Goal: Transaction & Acquisition: Register for event/course

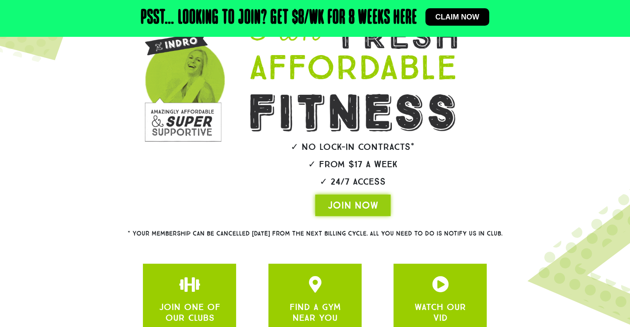
scroll to position [124, 0]
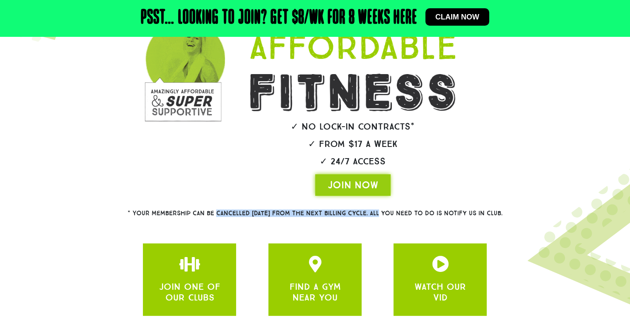
drag, startPoint x: 202, startPoint y: 212, endPoint x: 369, endPoint y: 210, distance: 167.3
click at [369, 210] on h2 "* Your membership can be cancelled within 28 DAYS from the next billing cycle. …" at bounding box center [315, 213] width 435 height 6
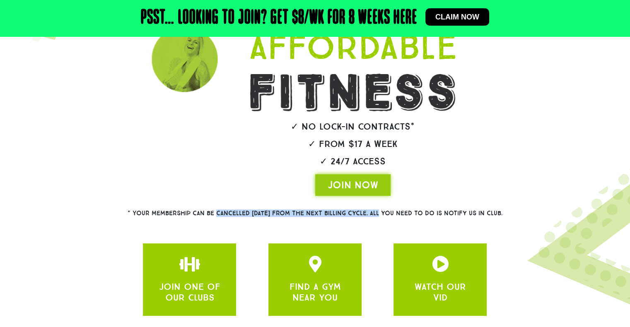
click at [369, 210] on h2 "* Your membership can be cancelled within 28 DAYS from the next billing cycle. …" at bounding box center [315, 213] width 435 height 6
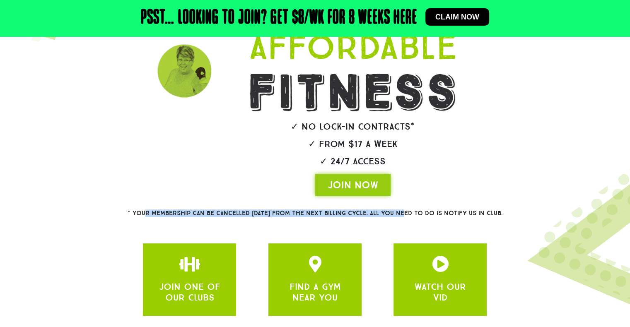
drag, startPoint x: 130, startPoint y: 213, endPoint x: 391, endPoint y: 212, distance: 261.7
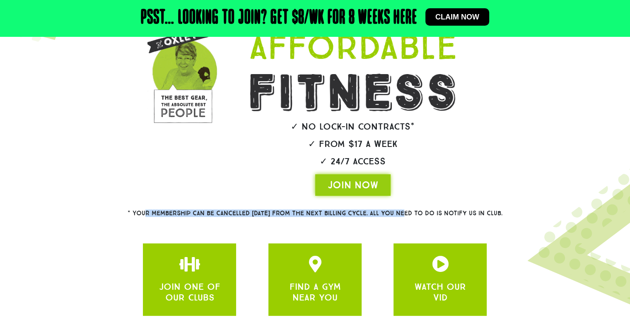
click at [391, 212] on h2 "* Your membership can be cancelled [DATE] from the next billing cycle. All you …" at bounding box center [315, 213] width 435 height 6
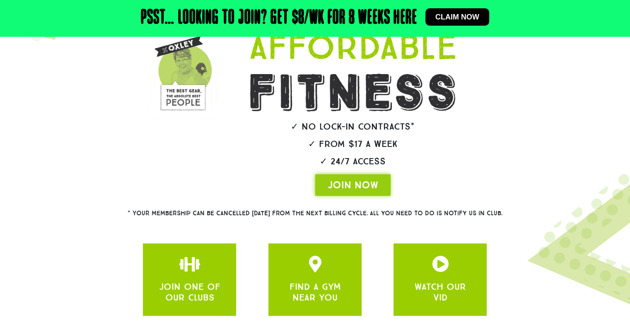
click at [419, 208] on div "* Your membership can be cancelled [DATE] from the next billing cycle. All you …" at bounding box center [315, 213] width 456 height 27
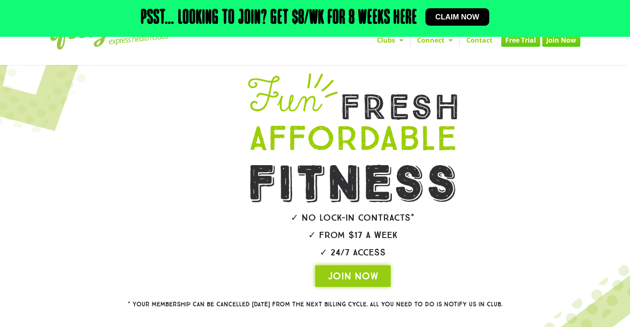
scroll to position [19, 0]
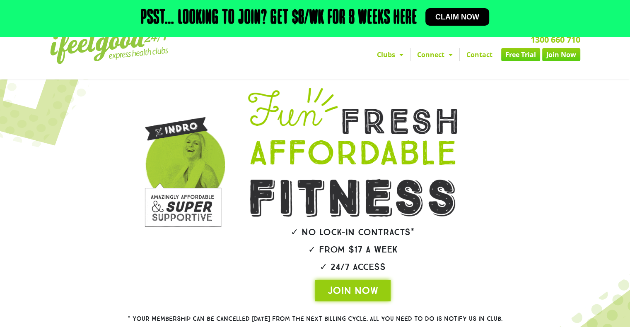
click at [518, 53] on link "Free Trial" at bounding box center [520, 54] width 39 height 13
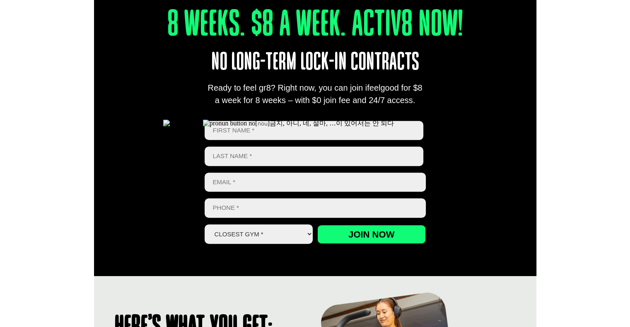
scroll to position [331, 0]
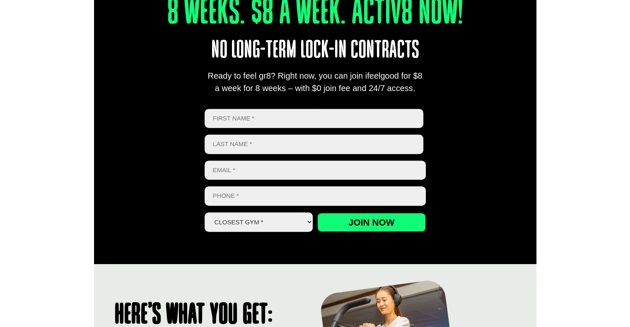
click at [283, 218] on select "Closest Gym * Alexandra Hills Calamvale Coopers Plains Middle Park Oxley Park R…" at bounding box center [259, 221] width 109 height 19
select select "Coopers Plains"
click at [205, 212] on select "Closest Gym * Alexandra Hills Calamvale Coopers Plains Middle Park Oxley Park R…" at bounding box center [259, 221] width 109 height 19
click at [504, 249] on div "8 Weeks. $8 A Week. Activ8 Now! No long-term lock-in contracts Ready to feel gr…" at bounding box center [315, 104] width 442 height 318
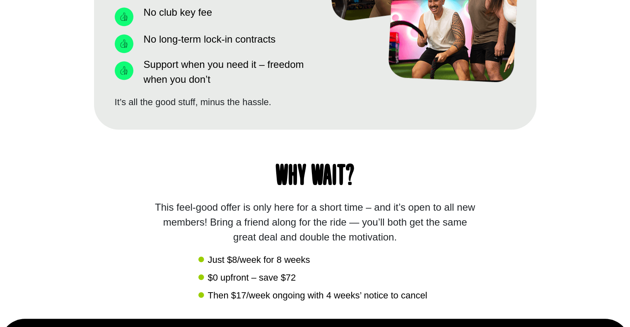
scroll to position [828, 0]
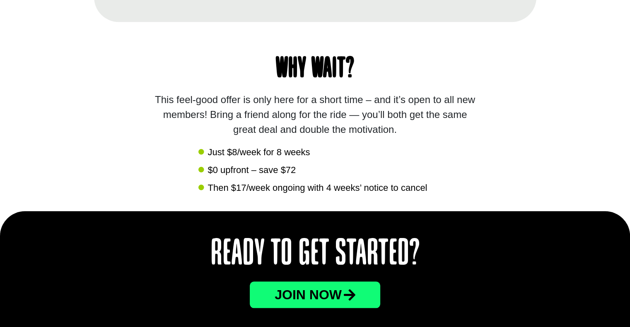
drag, startPoint x: 227, startPoint y: 152, endPoint x: 514, endPoint y: 191, distance: 289.6
click at [514, 191] on div "Why wait? This feel-good offer is only here for a short time – and it’s open to…" at bounding box center [315, 116] width 442 height 189
click at [515, 191] on div "Why wait? This feel-good offer is only here for a short time – and it’s open to…" at bounding box center [315, 116] width 442 height 189
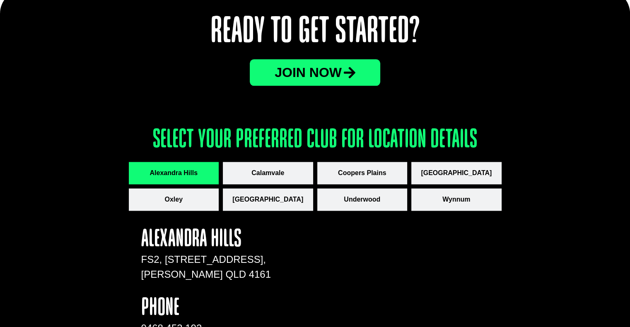
scroll to position [1118, 0]
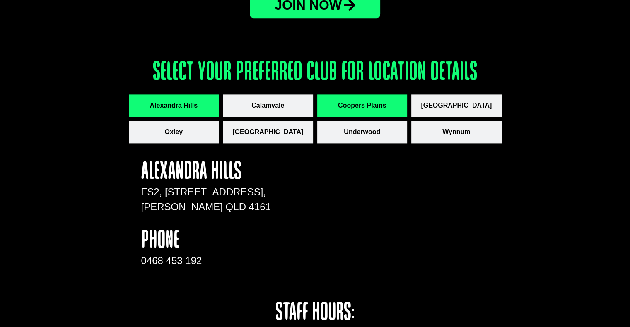
click at [365, 105] on span "Coopers Plains" at bounding box center [362, 106] width 48 height 10
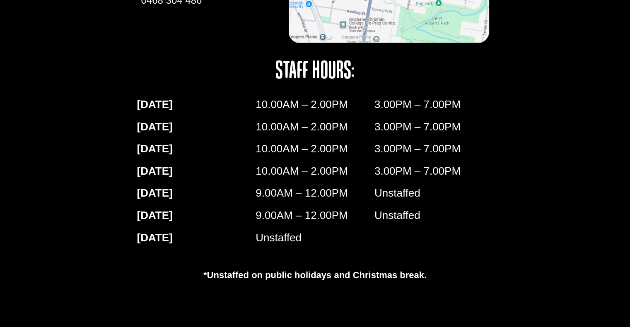
scroll to position [1367, 0]
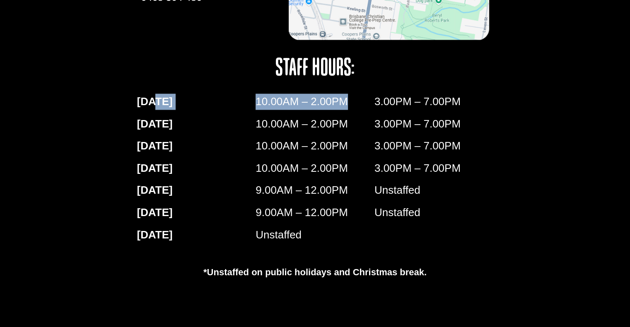
drag, startPoint x: 159, startPoint y: 104, endPoint x: 356, endPoint y: 110, distance: 197.2
click at [356, 110] on div "MONDAY 10.00AM – 2.00PM 3.00PM – 7.00PM TUESDAY 10.00AM – 2.00PM 3.00PM – 7.00P…" at bounding box center [315, 170] width 364 height 163
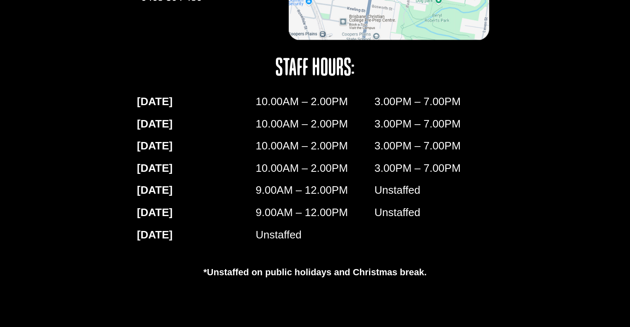
click at [353, 188] on p "9.00AM – 12.00PM" at bounding box center [315, 190] width 119 height 16
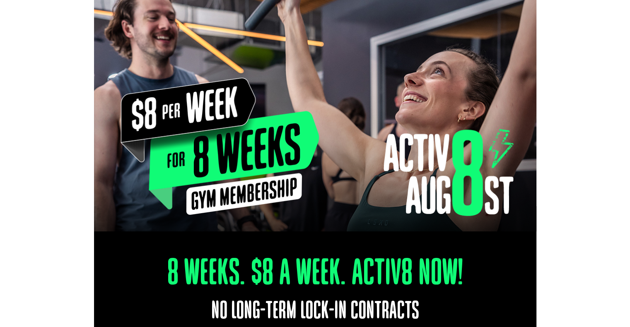
scroll to position [0, 0]
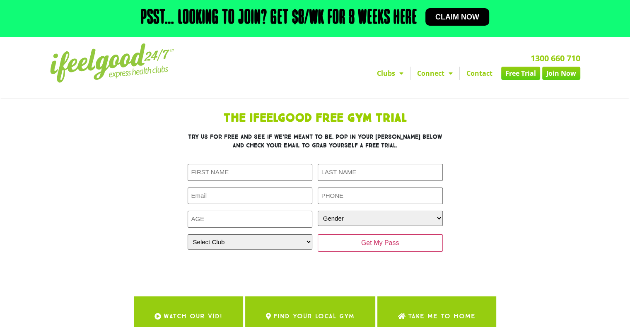
click at [520, 73] on link "Free Trial" at bounding box center [520, 73] width 39 height 13
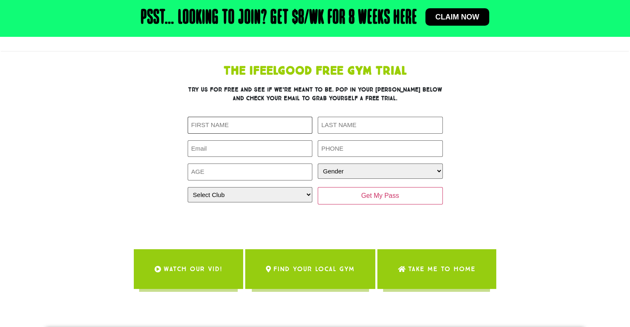
scroll to position [83, 0]
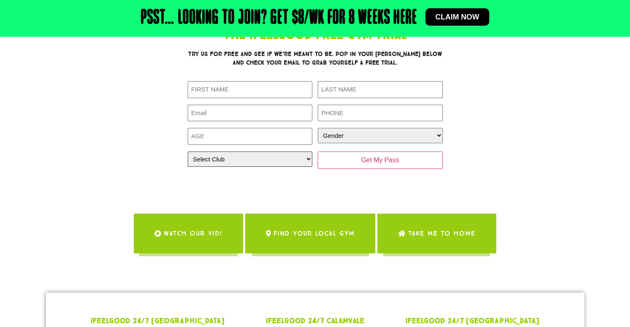
click at [257, 164] on select "Select Club Alexandra Hills Calamvale Coopers Plains Middle Park Oxenford Oxley…" at bounding box center [250, 159] width 125 height 15
select select "Coopers Plains"
click at [188, 152] on select "Select Club Alexandra Hills Calamvale Coopers Plains Middle Park Oxenford Oxley…" at bounding box center [250, 159] width 125 height 15
click at [252, 82] on input "First Name (Required)" at bounding box center [250, 89] width 125 height 17
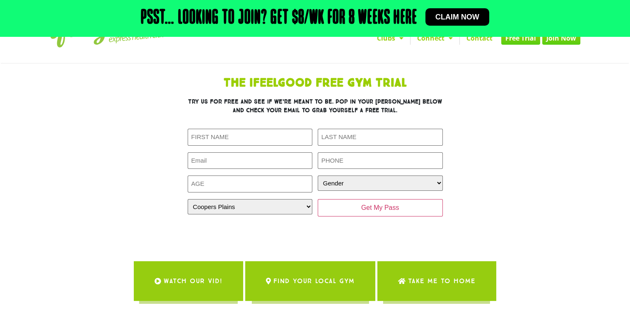
scroll to position [0, 0]
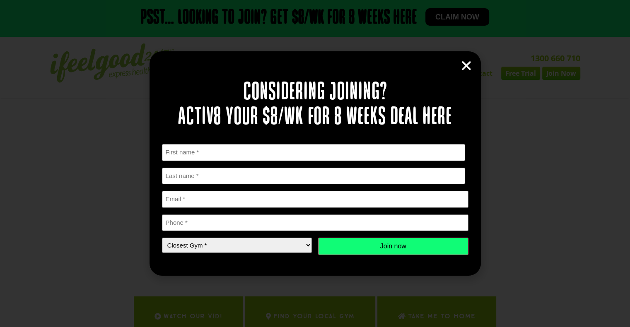
click at [468, 67] on icon "Close" at bounding box center [466, 66] width 12 height 12
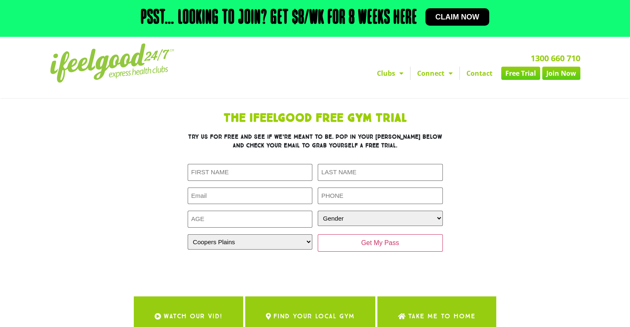
click at [136, 69] on img at bounding box center [112, 62] width 124 height 39
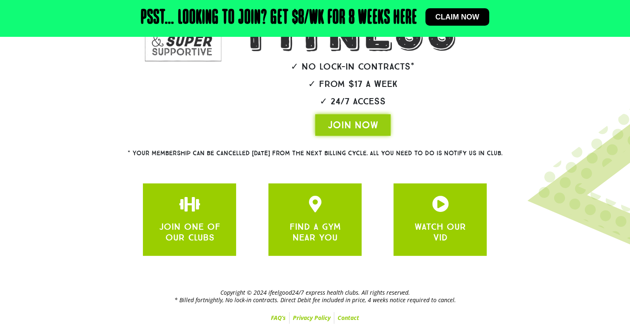
drag, startPoint x: 200, startPoint y: 294, endPoint x: 473, endPoint y: 307, distance: 273.2
click at [473, 307] on div "Copyright © 2024 ifeelgood24/7 express health clubs. All rights reserved. * Bil…" at bounding box center [315, 306] width 538 height 43
click at [494, 298] on h2 "Copyright © 2024 ifeelgood24/7 express health clubs. All rights reserved. * Bil…" at bounding box center [315, 296] width 530 height 15
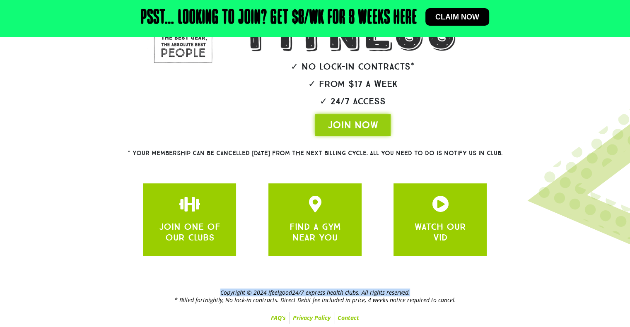
drag, startPoint x: 495, startPoint y: 295, endPoint x: 205, endPoint y: 283, distance: 290.1
click at [205, 283] on div "Copyright © 2024 ifeelgood24/7 express health clubs. All rights reserved. * Bil…" at bounding box center [315, 302] width 630 height 51
click at [513, 294] on h2 "Copyright © 2024 ifeelgood24/7 express health clubs. All rights reserved. * Bil…" at bounding box center [315, 296] width 530 height 15
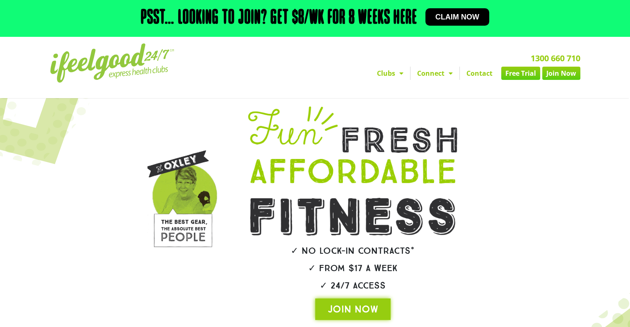
click at [457, 12] on link "Claim now" at bounding box center [457, 16] width 64 height 17
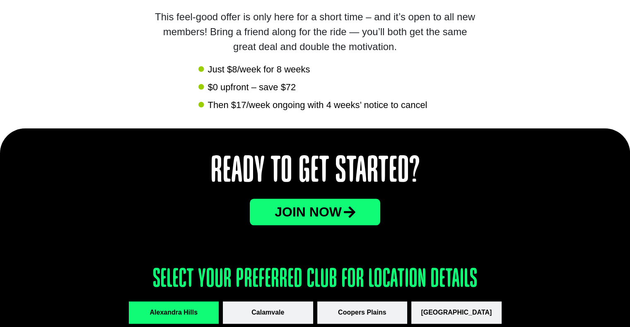
scroll to position [1035, 0]
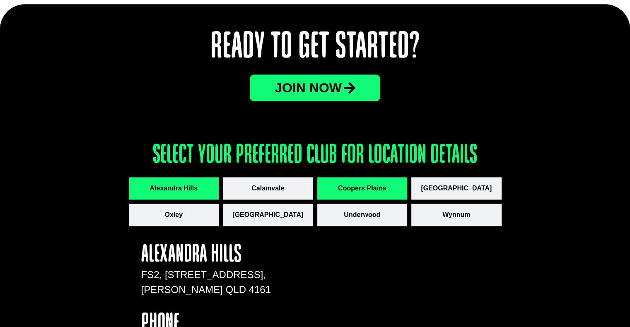
click at [376, 188] on span "Coopers Plains" at bounding box center [362, 188] width 48 height 10
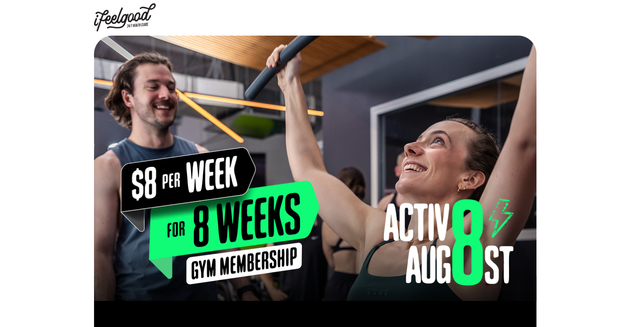
scroll to position [0, 0]
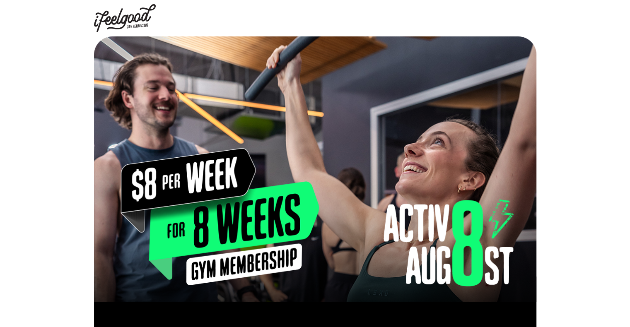
click at [132, 21] on img at bounding box center [125, 18] width 62 height 28
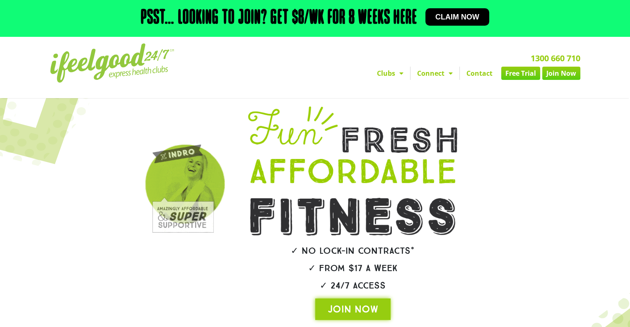
click at [395, 72] on span "Menu" at bounding box center [399, 73] width 8 height 15
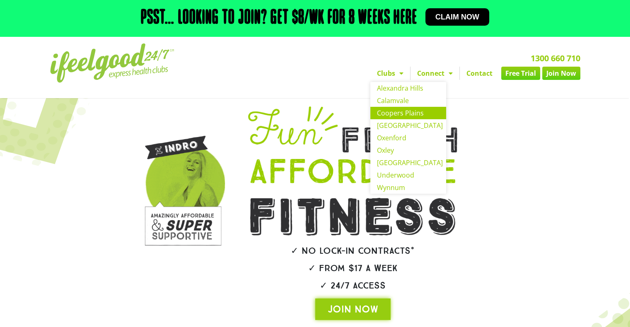
click at [401, 116] on link "Coopers Plains" at bounding box center [408, 113] width 76 height 12
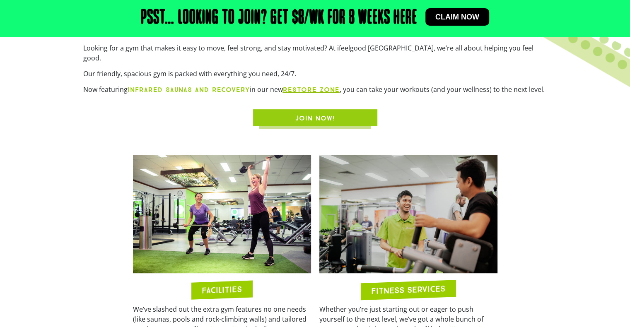
scroll to position [414, 0]
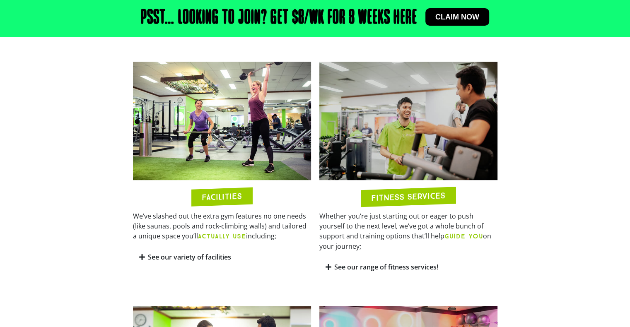
click at [144, 250] on div "See our variety of facilities" at bounding box center [222, 257] width 178 height 19
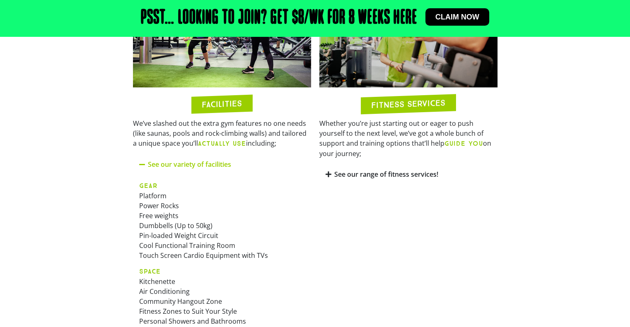
scroll to position [456, 0]
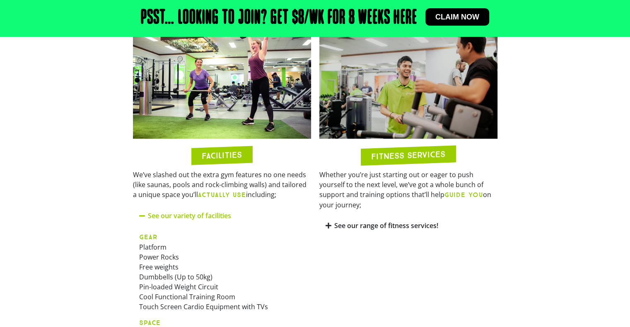
click at [334, 221] on link "See our range of fitness services!" at bounding box center [386, 225] width 104 height 9
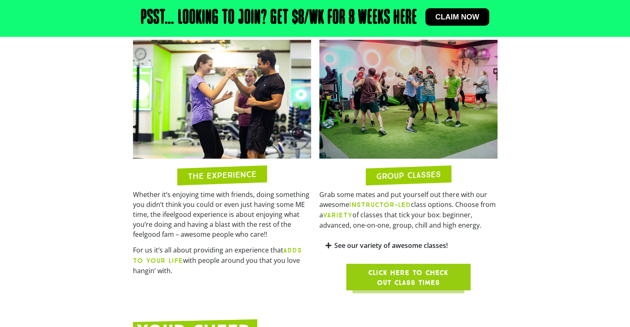
scroll to position [953, 0]
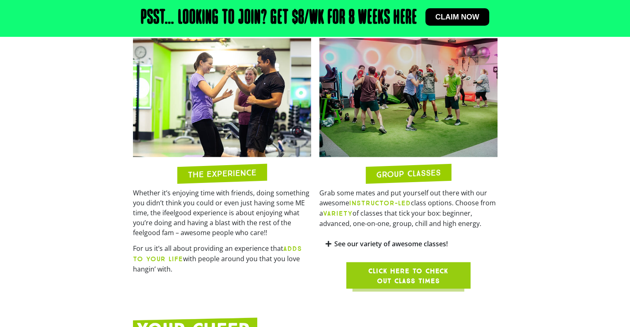
click at [330, 241] on icon at bounding box center [329, 244] width 6 height 7
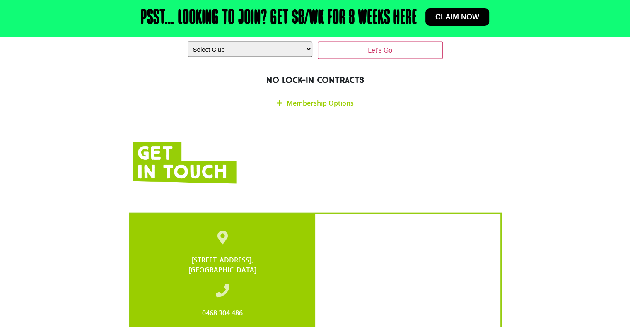
scroll to position [1905, 0]
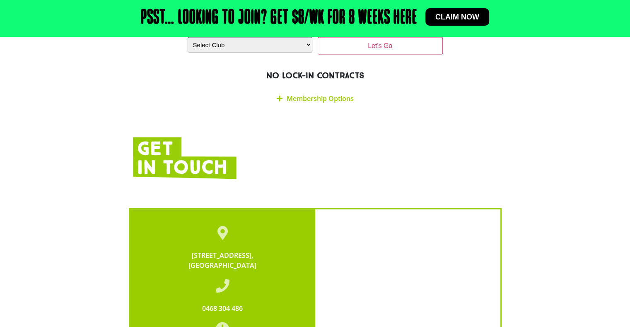
click at [288, 94] on link "Membership Options" at bounding box center [320, 98] width 67 height 9
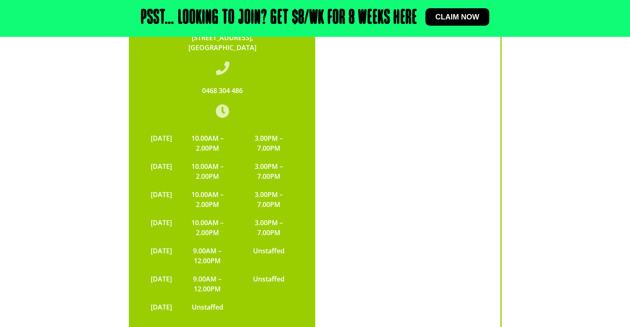
scroll to position [2319, 0]
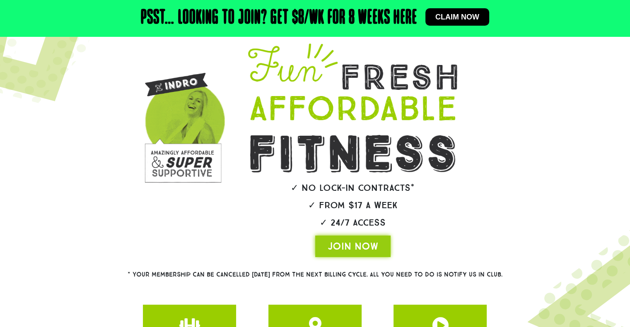
scroll to position [184, 0]
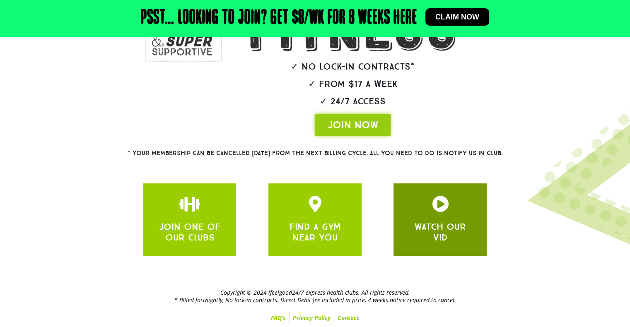
click at [441, 216] on div "WATCH OUR VID" at bounding box center [440, 220] width 68 height 48
click at [437, 200] on icon "JOIN ONE OF OUR CLUBS" at bounding box center [440, 204] width 17 height 17
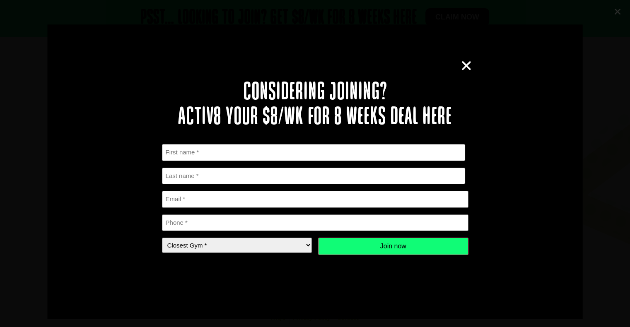
click at [462, 71] on icon "Close" at bounding box center [466, 66] width 12 height 12
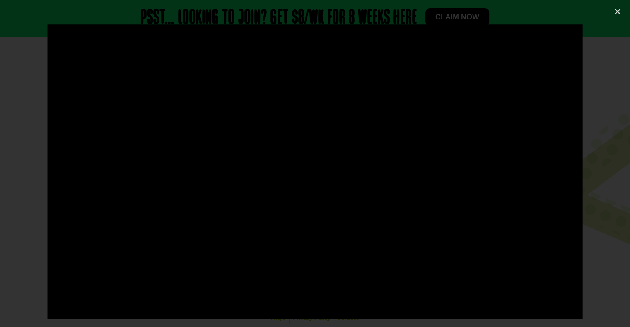
click at [610, 158] on div at bounding box center [315, 163] width 630 height 278
click at [621, 11] on link "Close (Esc)" at bounding box center [617, 11] width 12 height 12
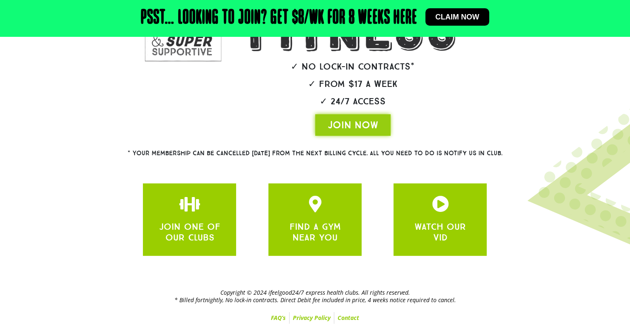
click at [458, 17] on span "Claim now" at bounding box center [457, 16] width 44 height 7
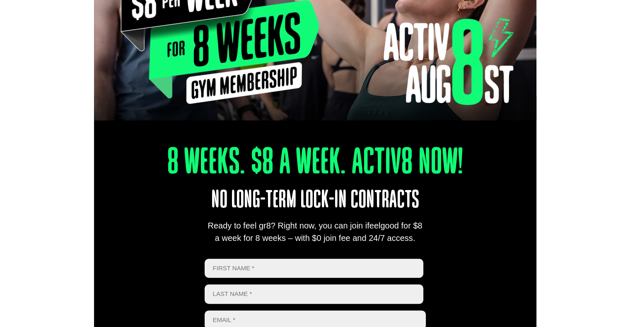
scroll to position [290, 0]
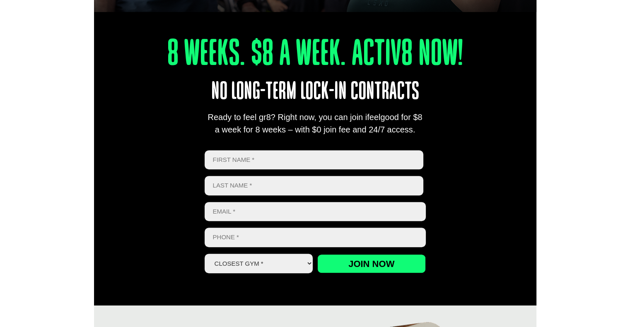
click at [302, 158] on input "First" at bounding box center [314, 159] width 219 height 19
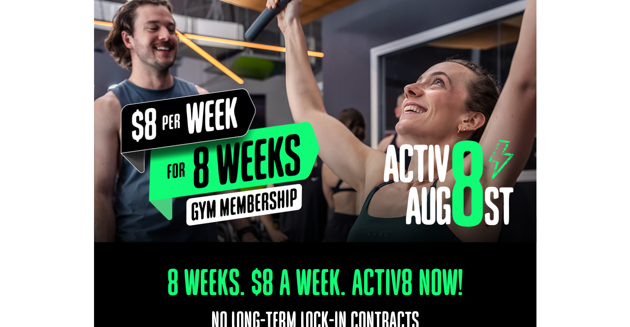
scroll to position [207, 0]
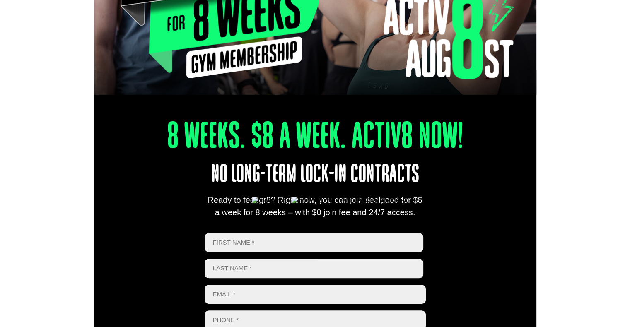
drag, startPoint x: 218, startPoint y: 202, endPoint x: 403, endPoint y: 218, distance: 185.4
click at [403, 218] on div "Ready to feel gr8? Right now, you can join ifeelgood for $8 a week for 8 weeks …" at bounding box center [315, 206] width 221 height 25
click at [331, 211] on div "Ready to feel gr8? Right now, you can join ifeelgood for $8 a week for 8 weeks …" at bounding box center [315, 206] width 221 height 25
click at [282, 238] on input "First" at bounding box center [314, 242] width 219 height 19
type input "Suram"
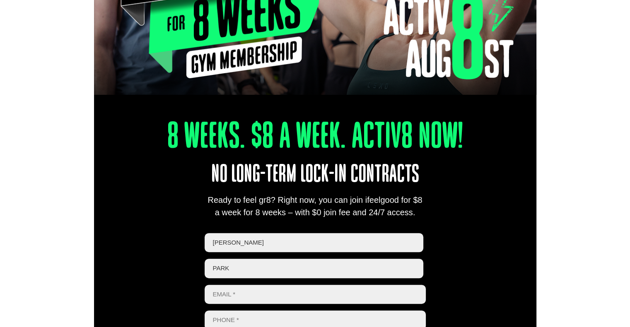
type input "park"
type input "s"
drag, startPoint x: 275, startPoint y: 238, endPoint x: 172, endPoint y: 233, distance: 102.4
click at [172, 233] on div "8 Weeks. $8 A Week. Activ8 Now! No long-term lock-in contracts Ready to feel gr…" at bounding box center [315, 229] width 442 height 318
type input "D"
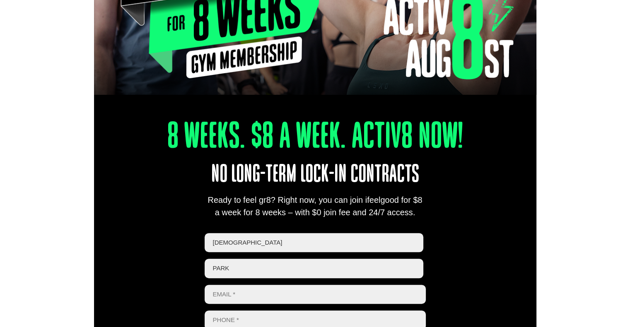
type input "suram"
drag, startPoint x: 237, startPoint y: 299, endPoint x: 237, endPoint y: 286, distance: 12.4
click at [238, 298] on input "Email *" at bounding box center [315, 294] width 221 height 19
type input "s"
type input "SUrampark.au@gmail.com"
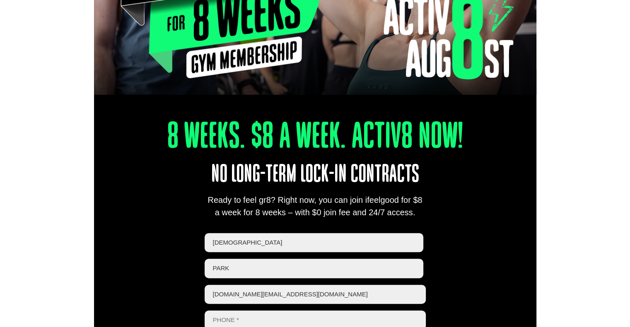
drag, startPoint x: 263, startPoint y: 316, endPoint x: 247, endPoint y: 315, distance: 16.6
click at [263, 316] on input "Phone *" at bounding box center [315, 320] width 221 height 19
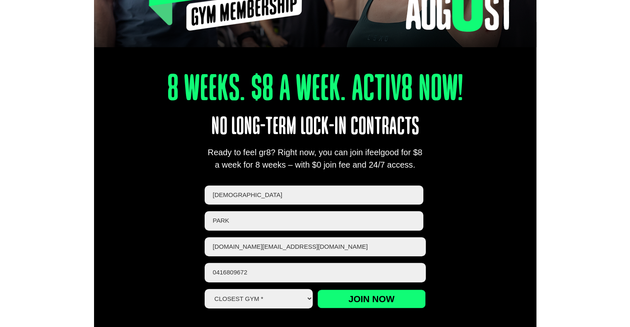
scroll to position [290, 0]
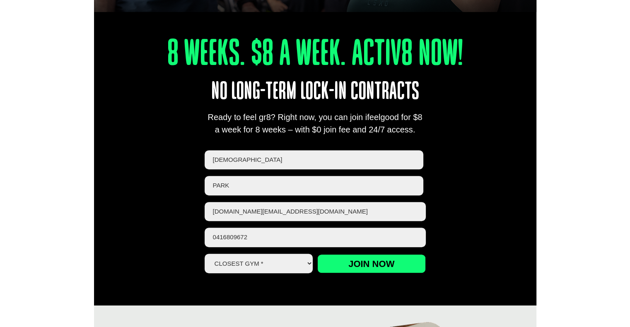
type input "0416809672"
click at [277, 269] on select "Closest Gym * Alexandra Hills Calamvale Coopers Plains Middle Park Oxley Park R…" at bounding box center [259, 263] width 109 height 19
click at [275, 261] on select "Closest Gym * Alexandra Hills Calamvale Coopers Plains Middle Park Oxley Park R…" at bounding box center [259, 263] width 109 height 19
click at [260, 265] on select "Closest Gym * Alexandra Hills Calamvale Coopers Plains Middle Park Oxley Park R…" at bounding box center [259, 263] width 109 height 19
select select "Coopers Plains"
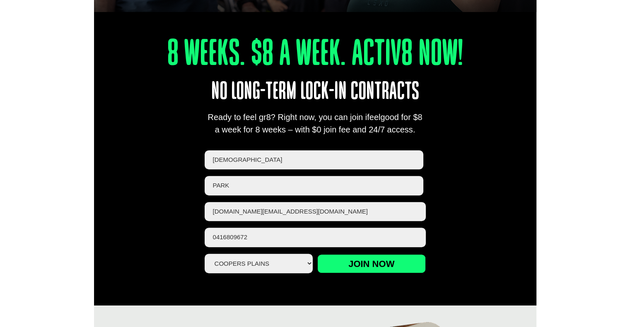
click at [205, 254] on select "Closest Gym * Alexandra Hills Calamvale Coopers Plains Middle Park Oxley Park R…" at bounding box center [259, 263] width 109 height 19
click at [150, 207] on div "8 Weeks. $8 A Week. Activ8 Now! No long-term lock-in contracts Ready to feel gr…" at bounding box center [315, 146] width 442 height 318
click at [245, 213] on input "SUrampark.au@gmail.com" at bounding box center [315, 211] width 221 height 19
click at [306, 217] on input "SUrampark.au@gmail.com" at bounding box center [315, 211] width 221 height 19
click at [231, 237] on input "0416809672" at bounding box center [315, 237] width 221 height 19
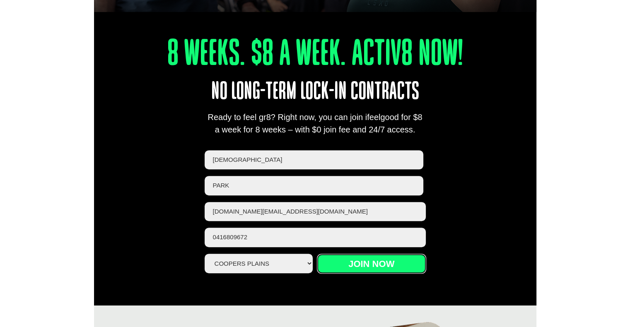
click at [368, 265] on input "Join now" at bounding box center [371, 263] width 109 height 19
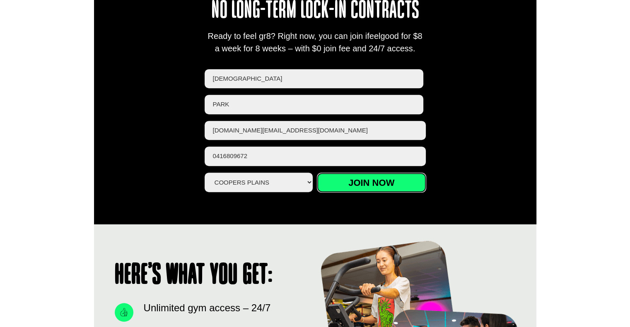
scroll to position [373, 0]
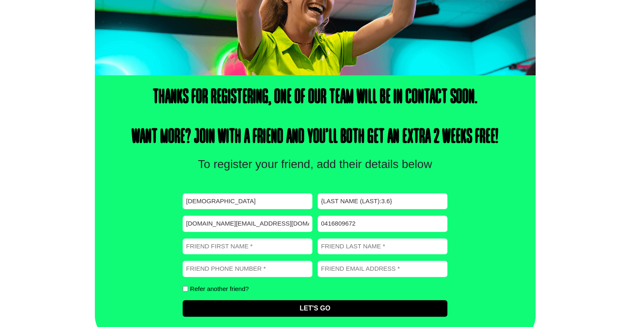
click at [349, 200] on input "{Last Name (Last):3.6}" at bounding box center [383, 201] width 130 height 16
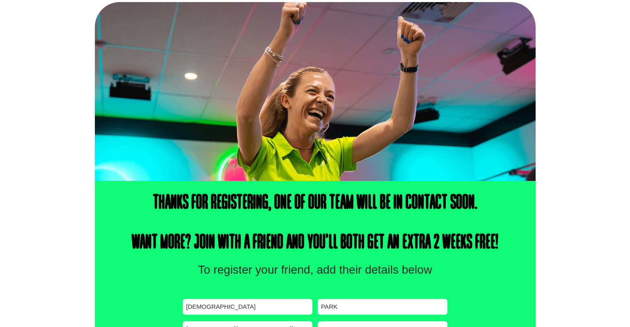
scroll to position [96, 0]
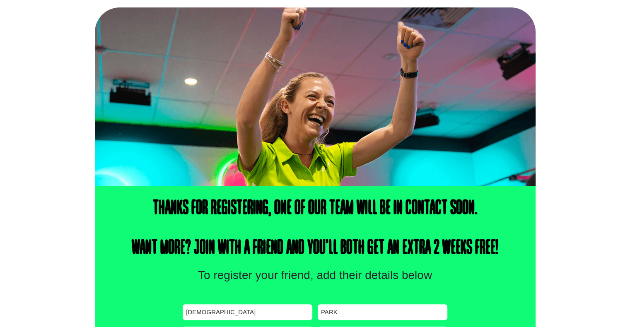
type input "park"
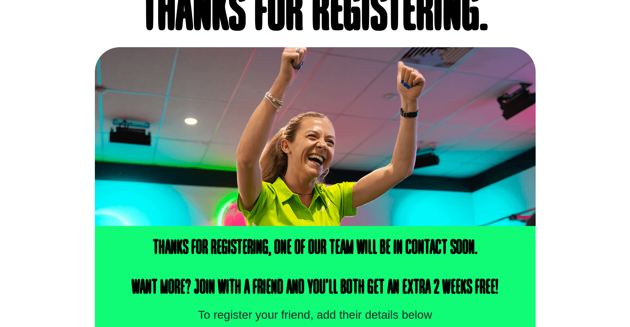
scroll to position [0, 0]
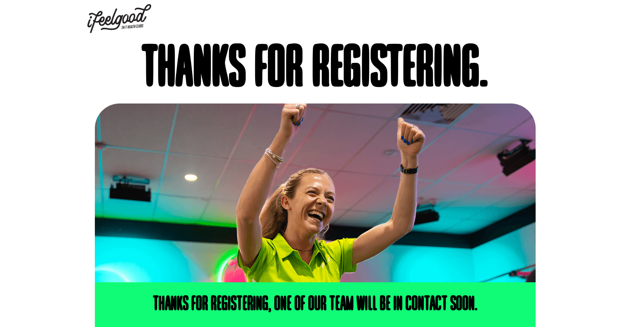
click at [99, 11] on img at bounding box center [119, 18] width 64 height 29
click at [105, 23] on img at bounding box center [119, 18] width 64 height 29
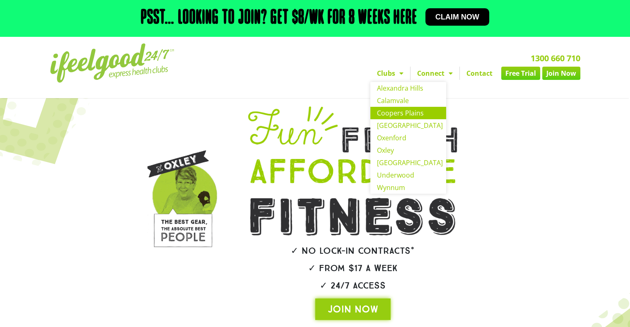
click at [394, 116] on link "Coopers Plains" at bounding box center [408, 113] width 76 height 12
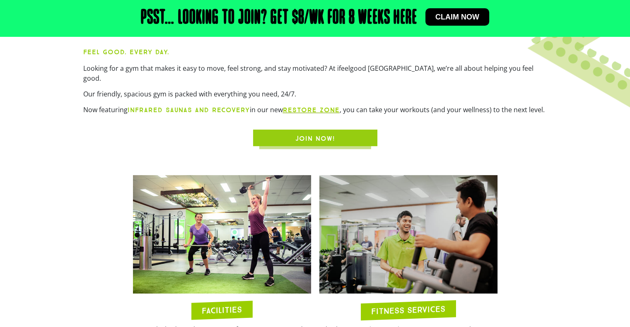
scroll to position [207, 0]
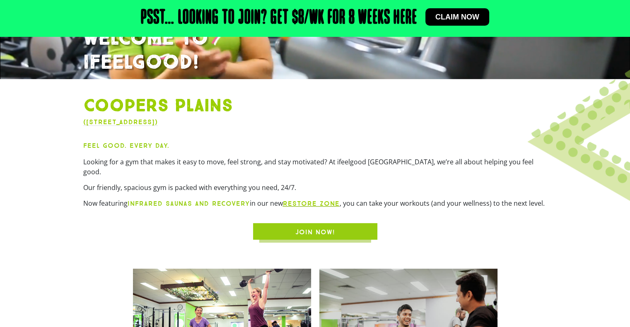
click at [441, 187] on div "Feel Good. Every Day. Looking for a gym that makes it easy to move, feel strong…" at bounding box center [315, 177] width 464 height 75
click at [523, 223] on div "JOIN NOW!" at bounding box center [315, 231] width 464 height 17
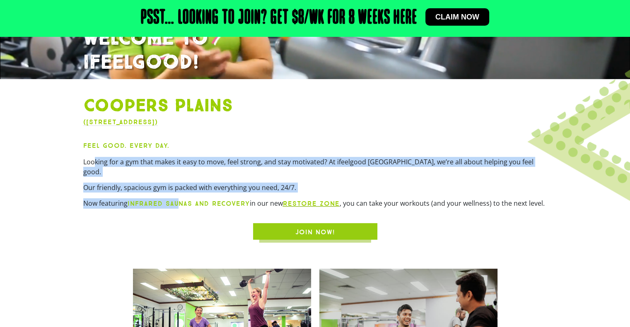
drag, startPoint x: 94, startPoint y: 157, endPoint x: 179, endPoint y: 200, distance: 95.8
click at [179, 200] on div "Feel Good. Every Day. Looking for a gym that makes it easy to move, feel strong…" at bounding box center [315, 177] width 464 height 75
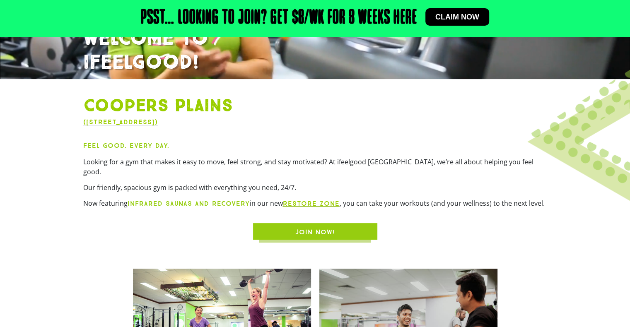
click at [179, 223] on div "JOIN NOW!" at bounding box center [315, 231] width 464 height 17
